Goal: Check status

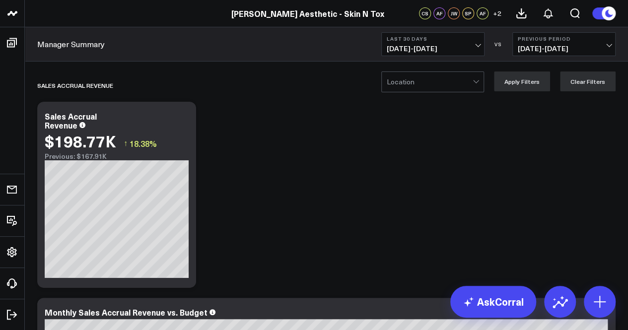
click at [477, 45] on span "[DATE] - [DATE]" at bounding box center [433, 49] width 92 height 8
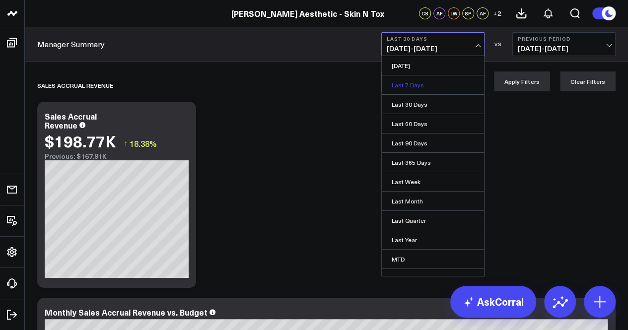
click at [414, 86] on link "Last 7 Days" at bounding box center [433, 84] width 102 height 19
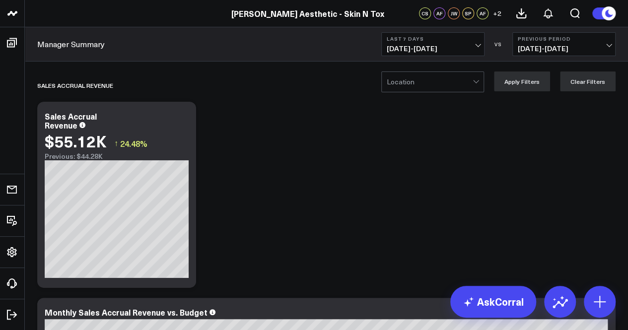
click at [477, 45] on span "[DATE] - [DATE]" at bounding box center [433, 49] width 92 height 8
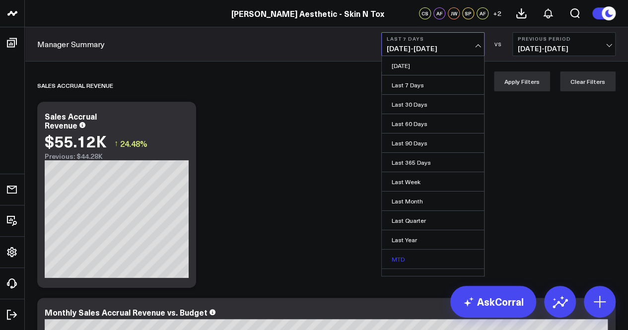
click at [414, 253] on link "MTD" at bounding box center [433, 259] width 102 height 19
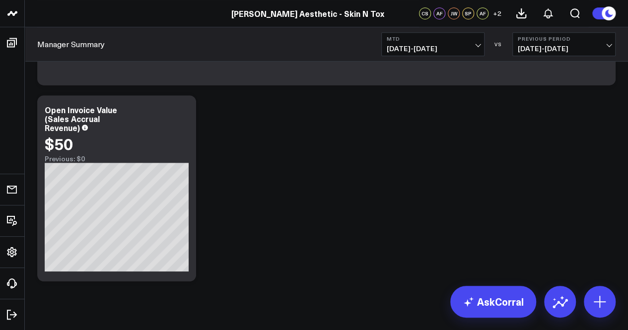
scroll to position [5905, 0]
